Goal: Information Seeking & Learning: Learn about a topic

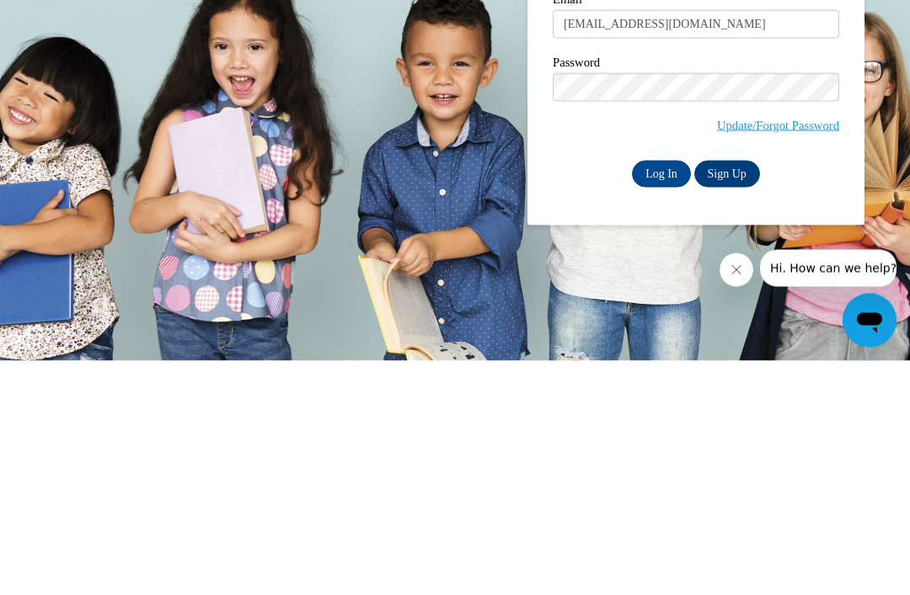
click at [661, 395] on input "Log In" at bounding box center [661, 408] width 59 height 27
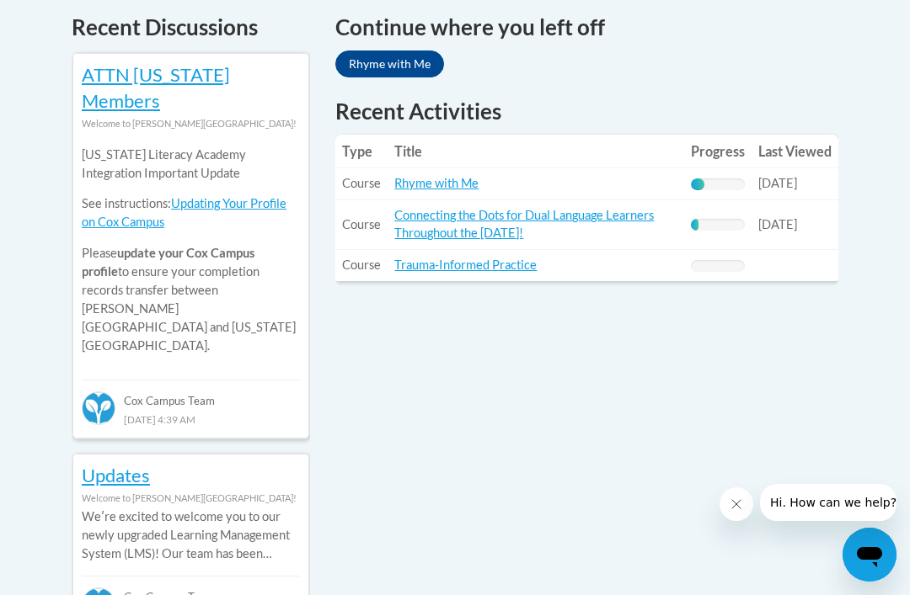
scroll to position [749, 0]
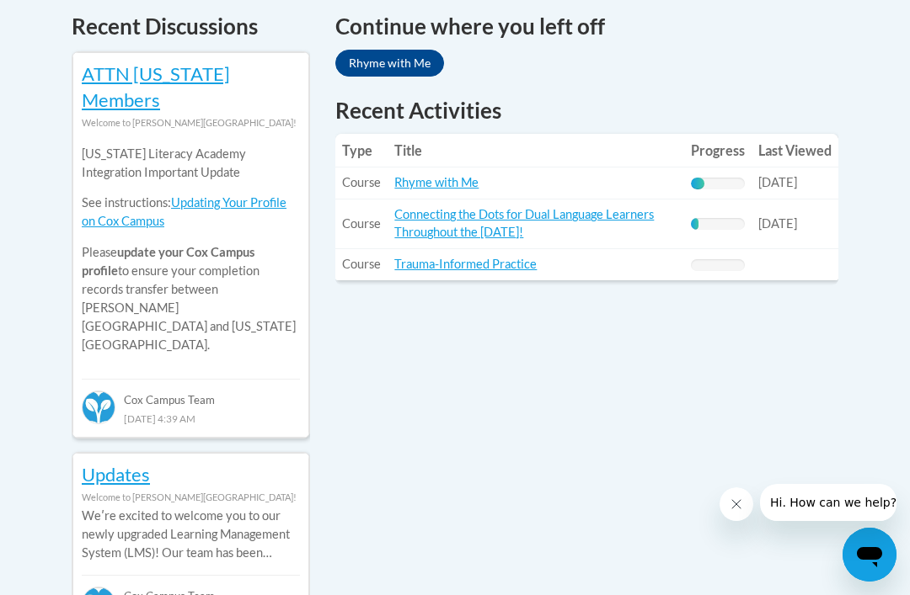
click at [462, 175] on link "Rhyme with Me" at bounding box center [436, 182] width 84 height 14
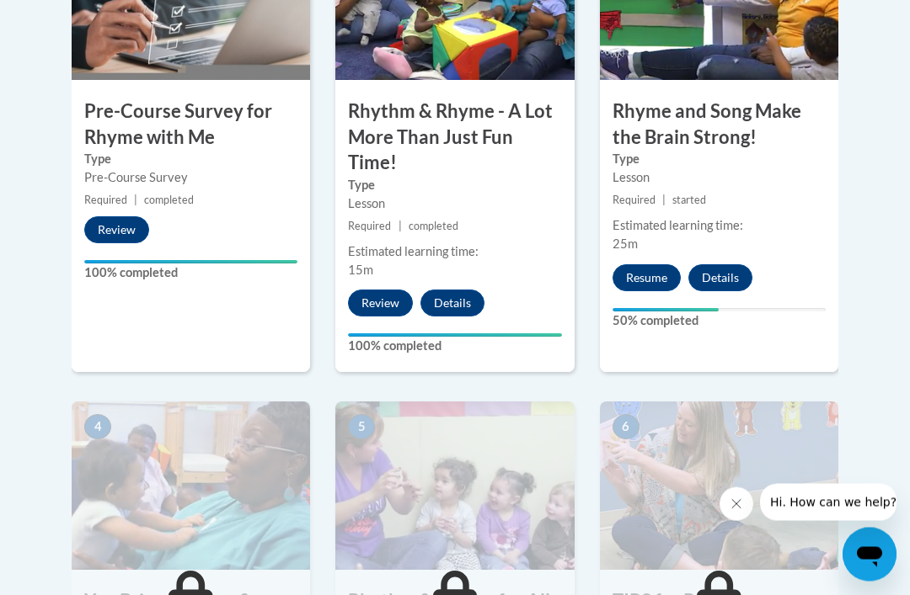
click at [652, 280] on button "Resume" at bounding box center [646, 278] width 68 height 27
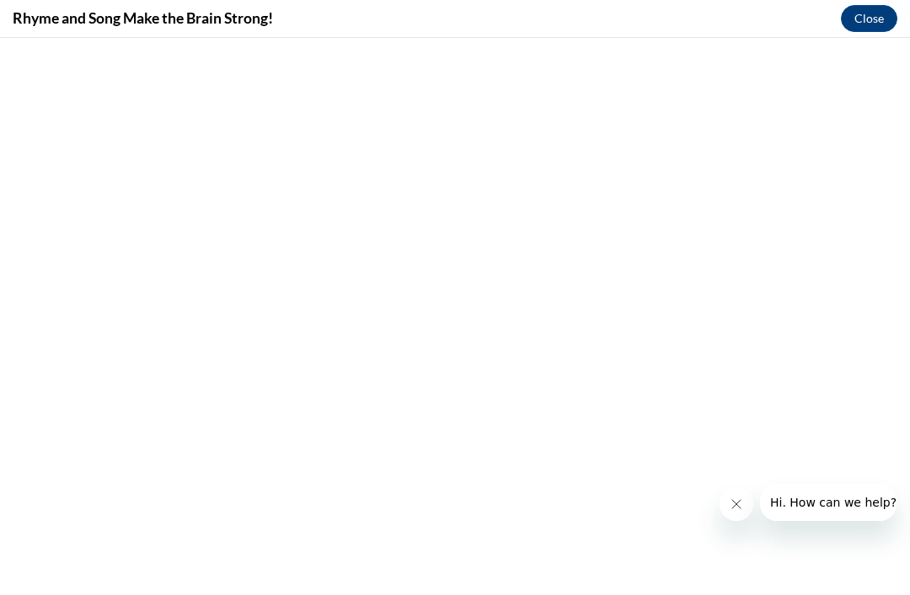
click at [748, 499] on button "Close message from company" at bounding box center [736, 505] width 34 height 34
click at [873, 29] on button "Close" at bounding box center [869, 18] width 56 height 27
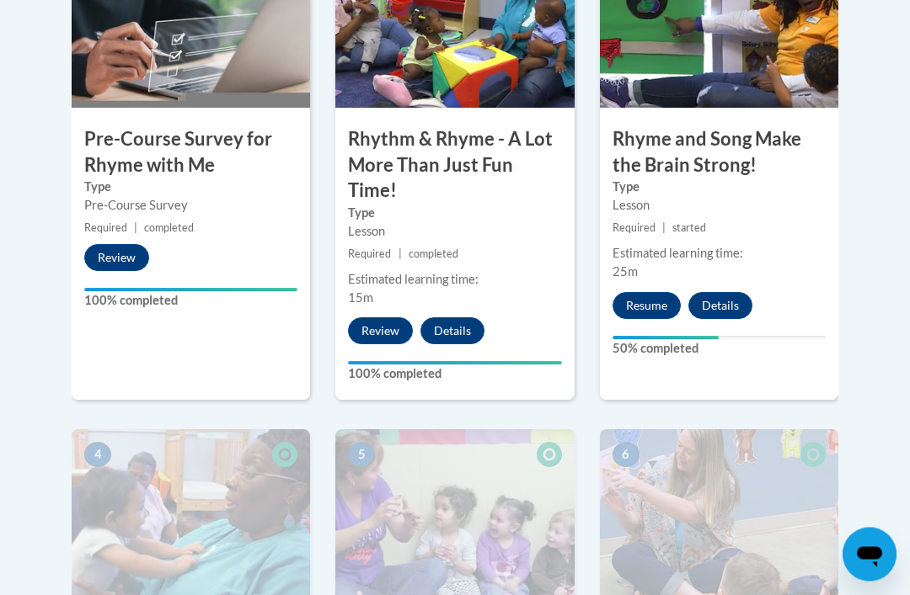
scroll to position [627, 0]
click at [657, 302] on button "Resume" at bounding box center [646, 305] width 68 height 27
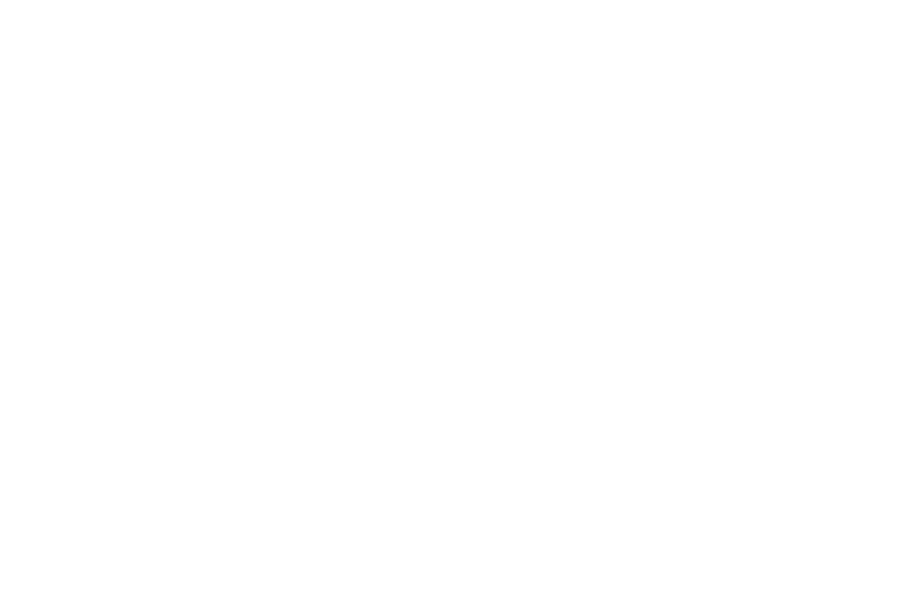
scroll to position [995, 0]
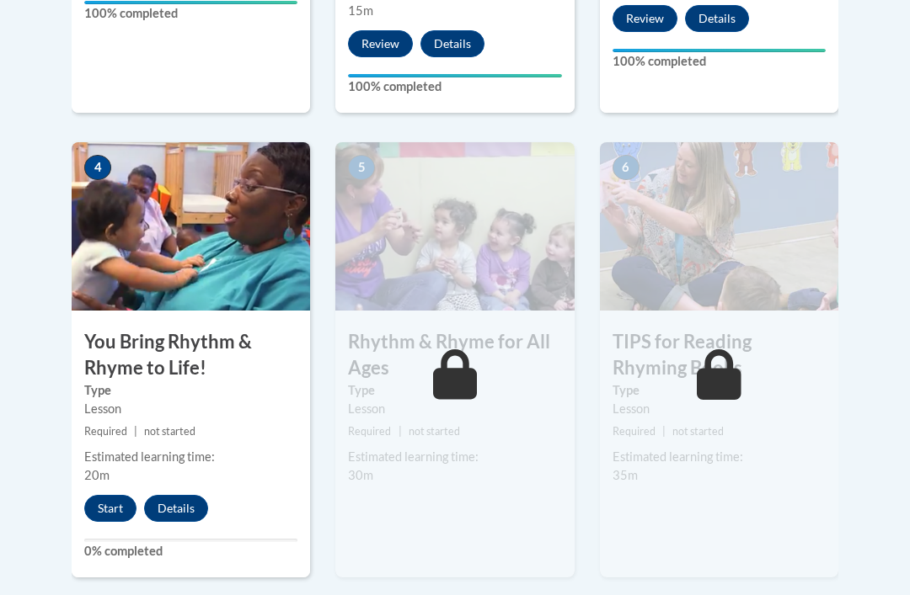
scroll to position [914, 0]
click at [107, 510] on button "Start" at bounding box center [110, 508] width 52 height 27
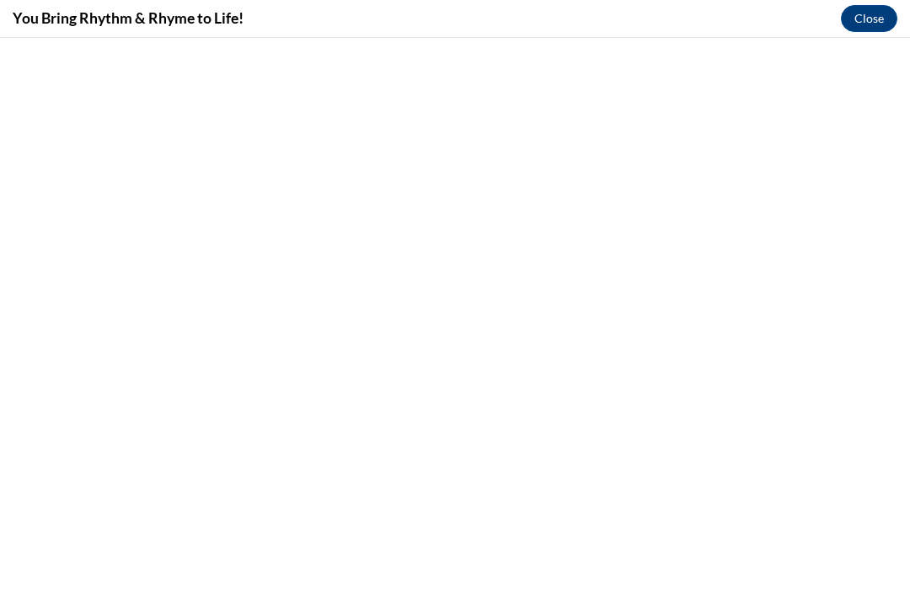
scroll to position [731, 0]
click at [871, 29] on button "Close" at bounding box center [869, 18] width 56 height 27
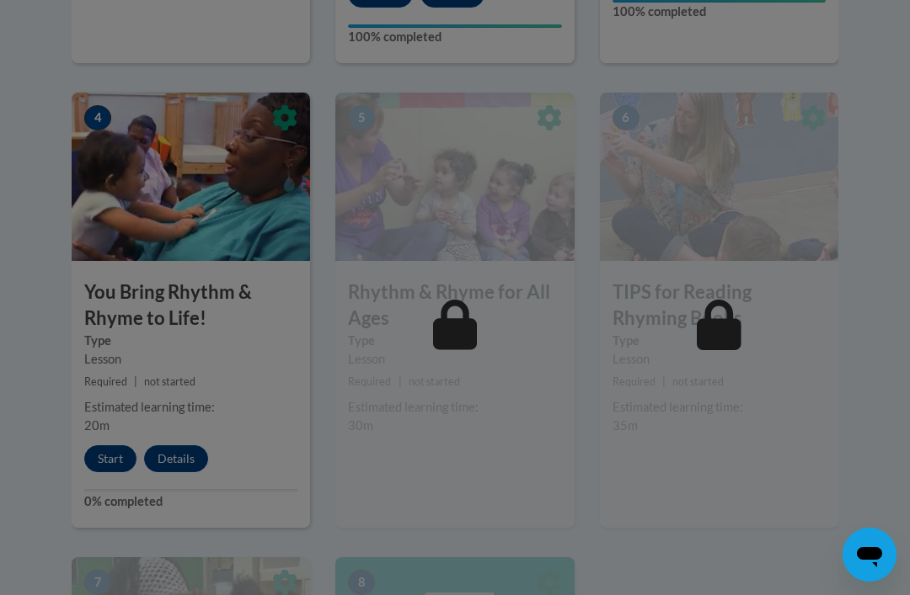
scroll to position [961, 0]
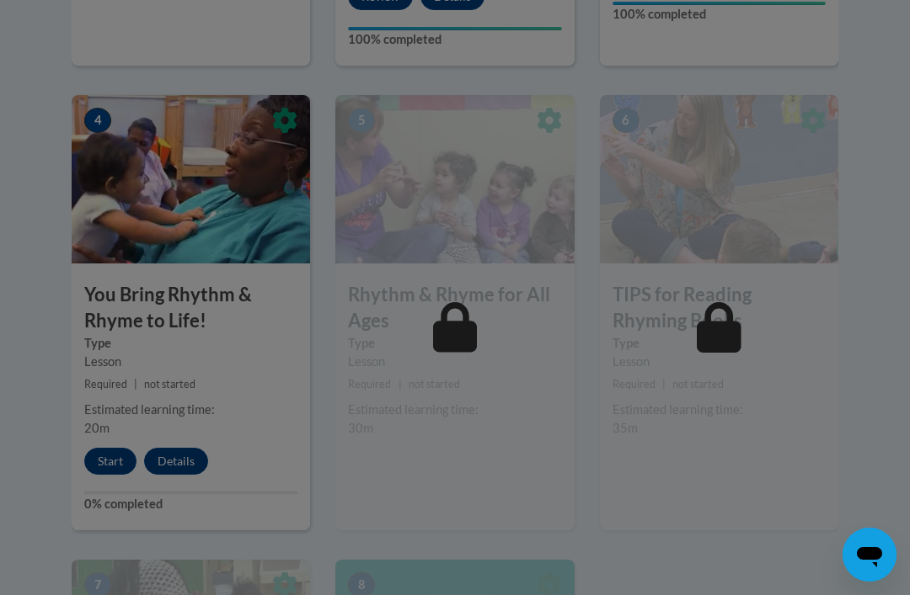
click at [116, 463] on div at bounding box center [455, 297] width 910 height 595
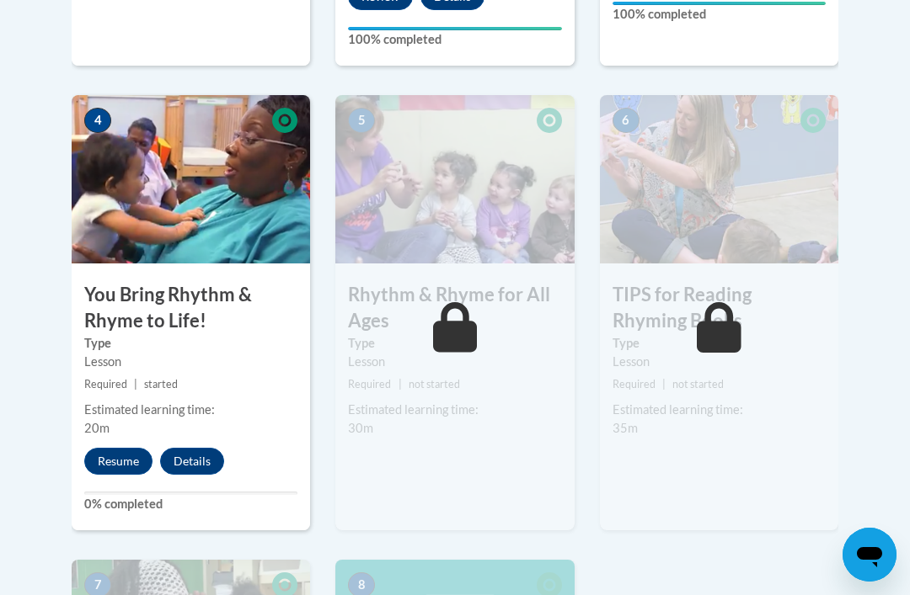
click at [115, 461] on button "Resume" at bounding box center [118, 461] width 68 height 27
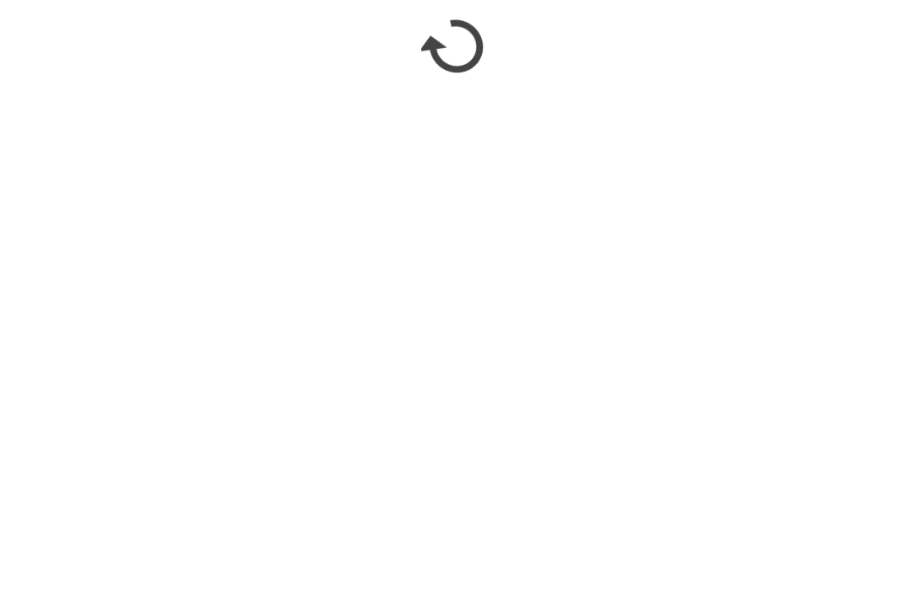
scroll to position [1658, 0]
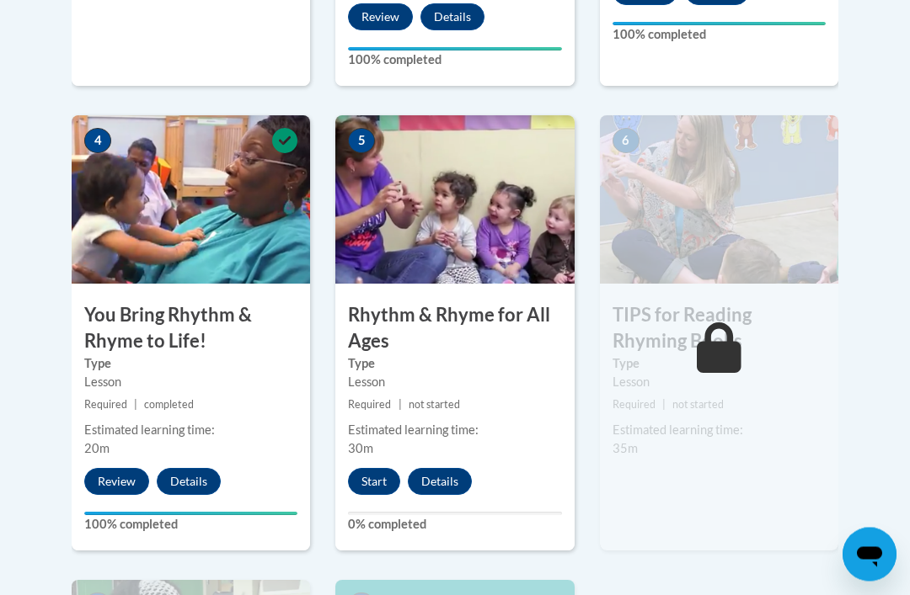
scroll to position [941, 0]
click at [381, 487] on button "Start" at bounding box center [374, 481] width 52 height 27
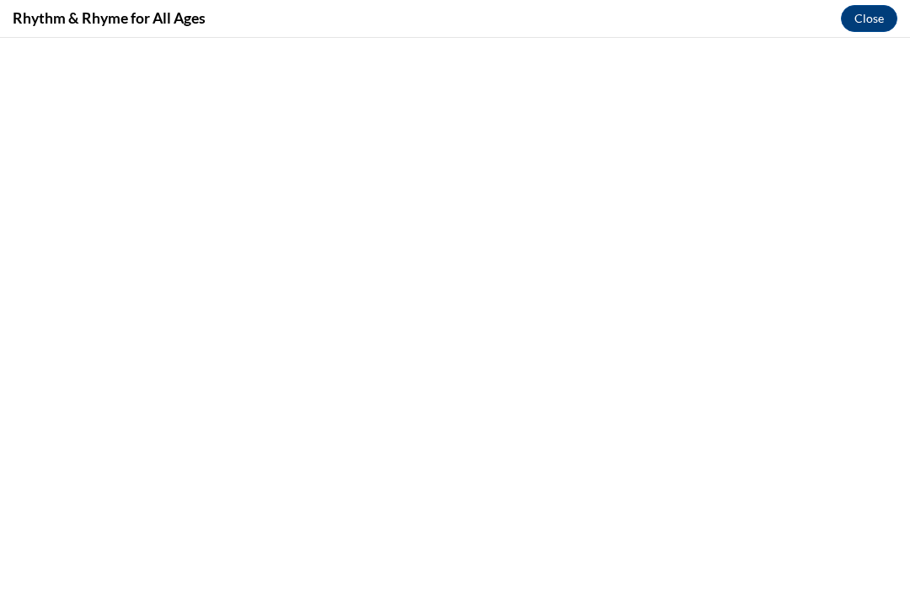
click at [878, 23] on button "Close" at bounding box center [869, 18] width 56 height 27
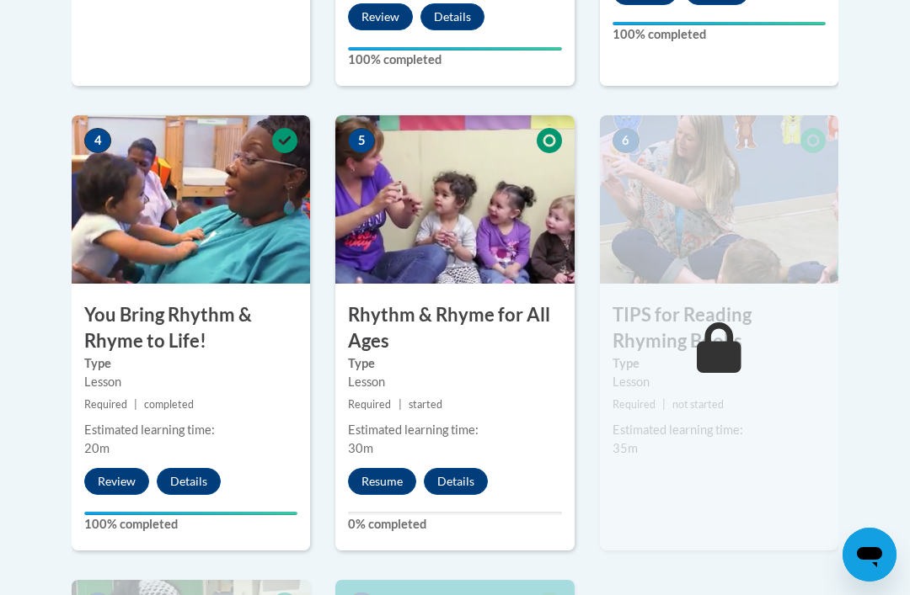
click at [389, 468] on button "Resume" at bounding box center [382, 481] width 68 height 27
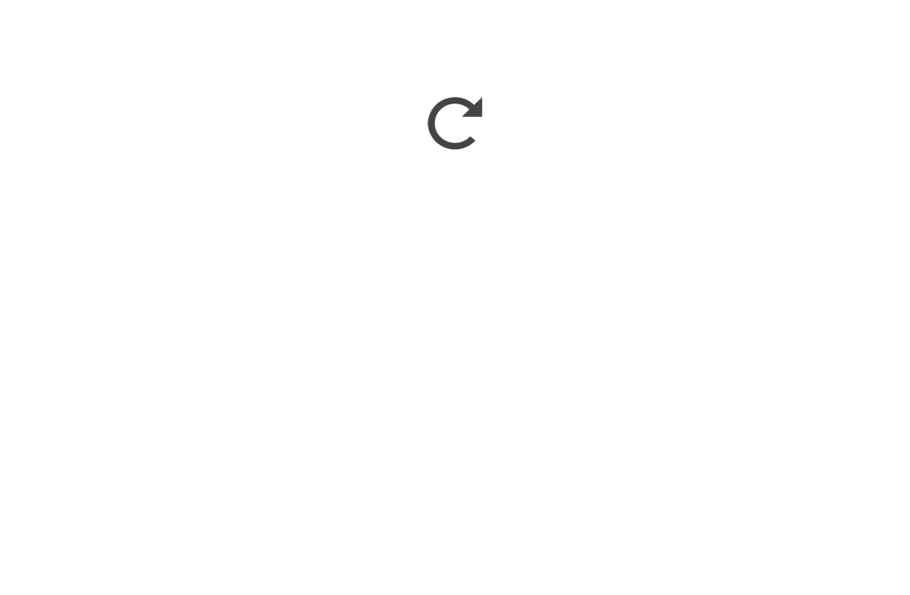
scroll to position [1133, 0]
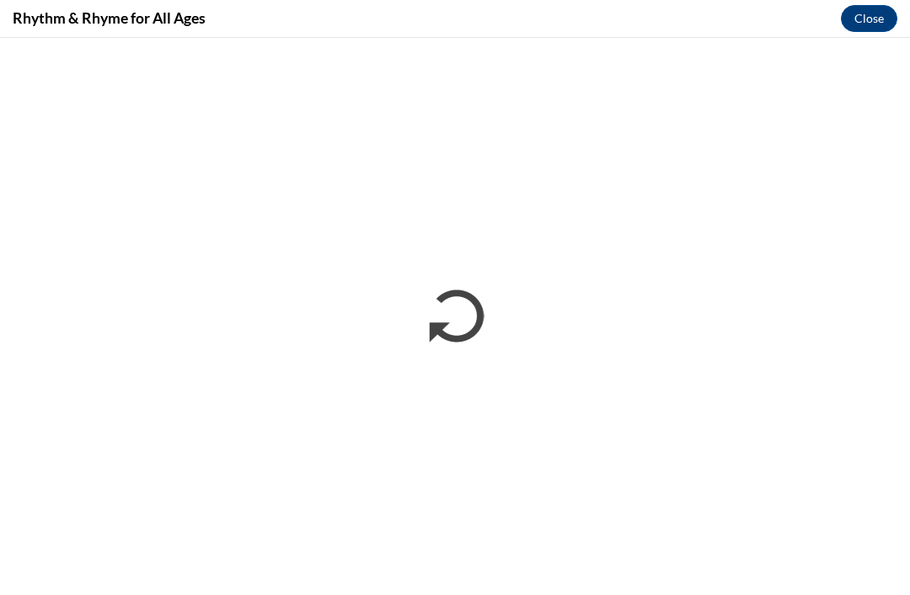
click at [884, 18] on button "Close" at bounding box center [869, 18] width 56 height 27
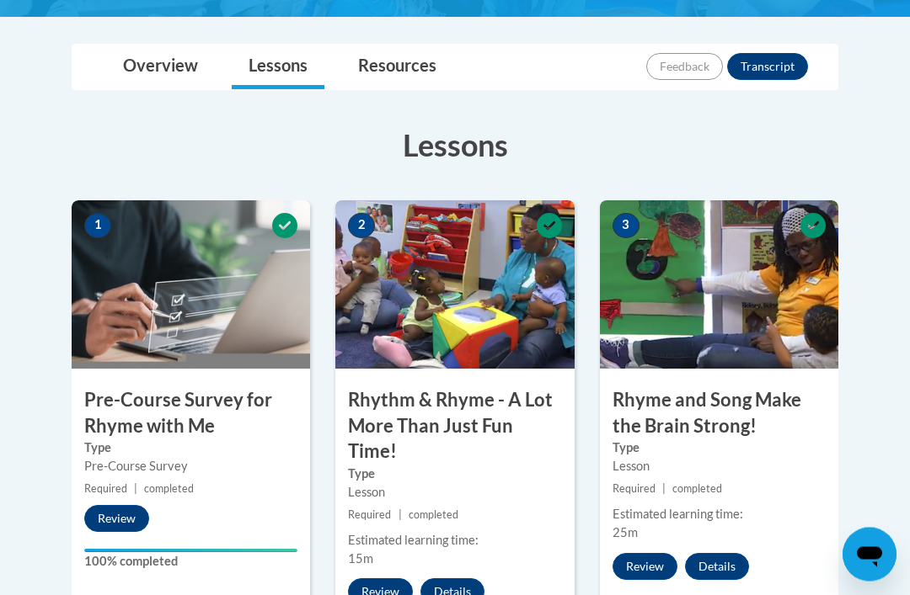
scroll to position [0, 0]
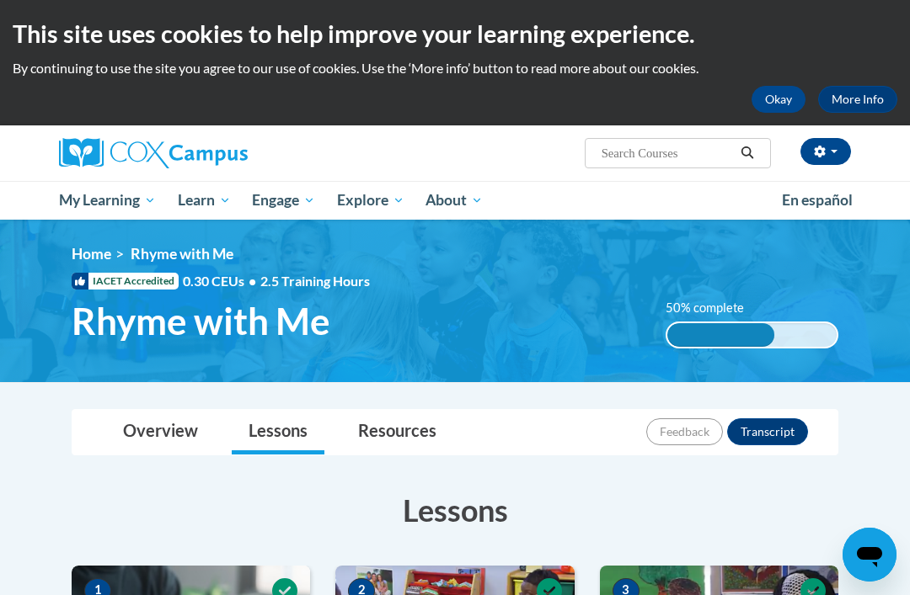
click at [835, 158] on button "button" at bounding box center [825, 151] width 51 height 27
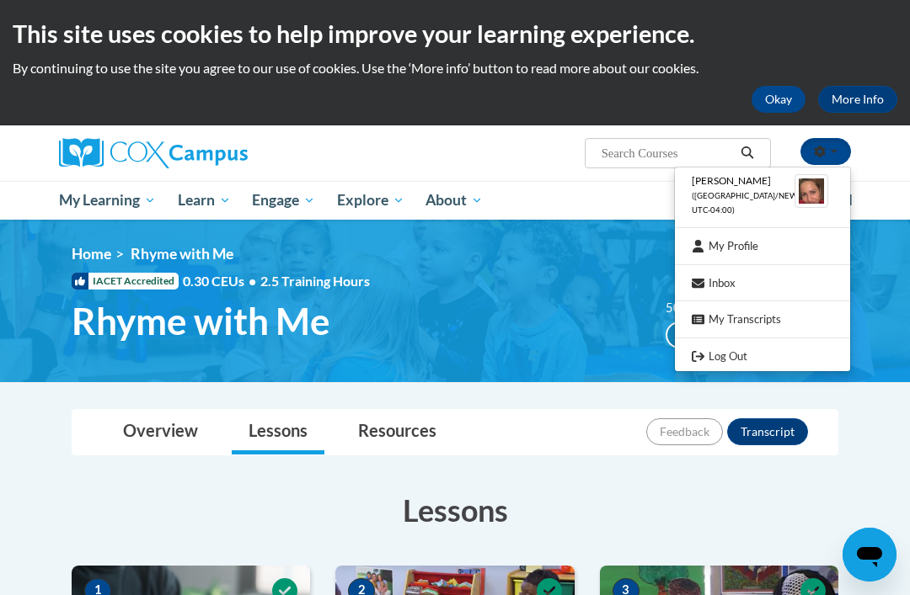
click at [755, 360] on link "Log Out" at bounding box center [762, 356] width 175 height 21
